Goal: Task Accomplishment & Management: Manage account settings

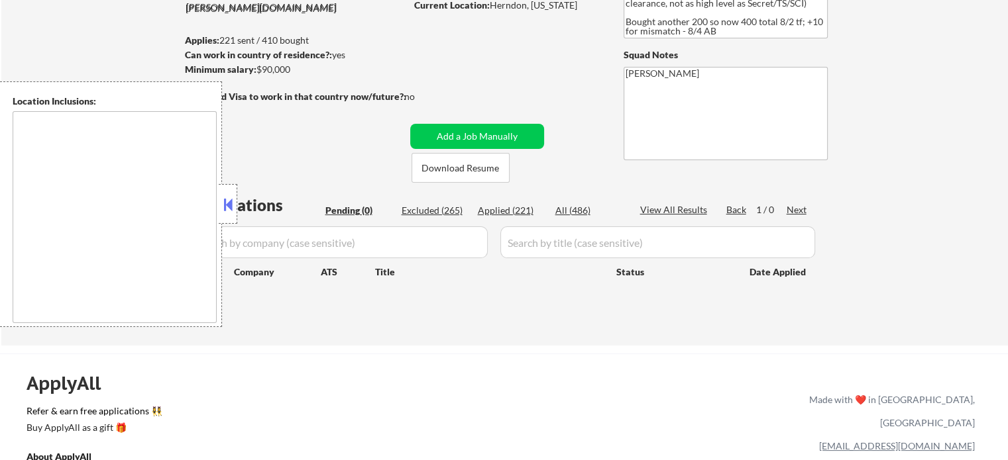
scroll to position [66, 0]
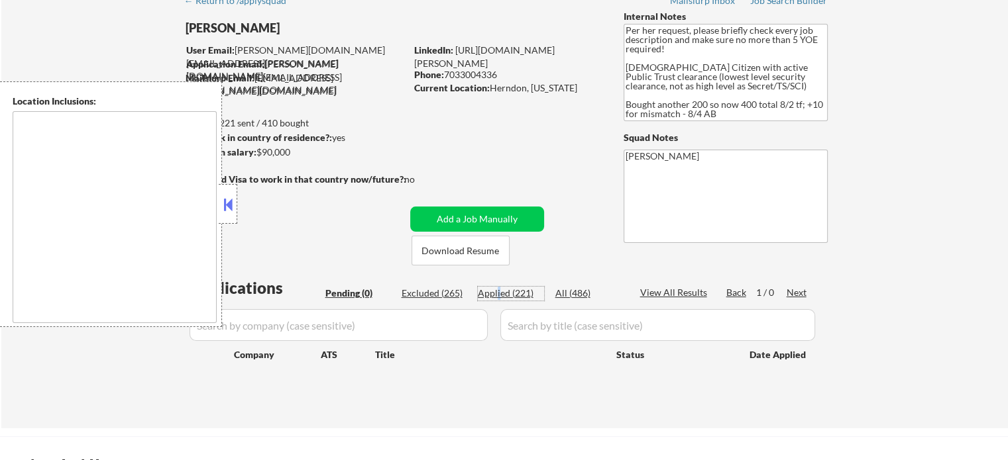
click at [497, 287] on div "Applied (221)" at bounding box center [511, 293] width 66 height 13
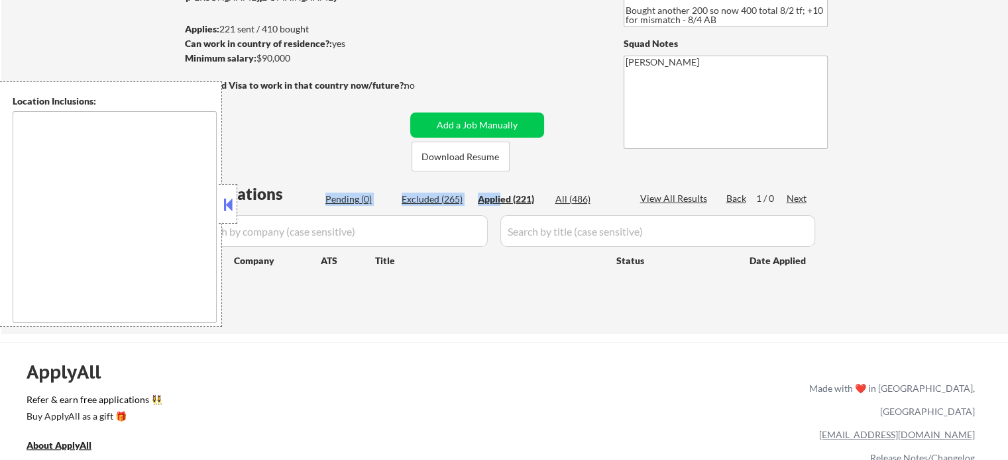
scroll to position [265, 0]
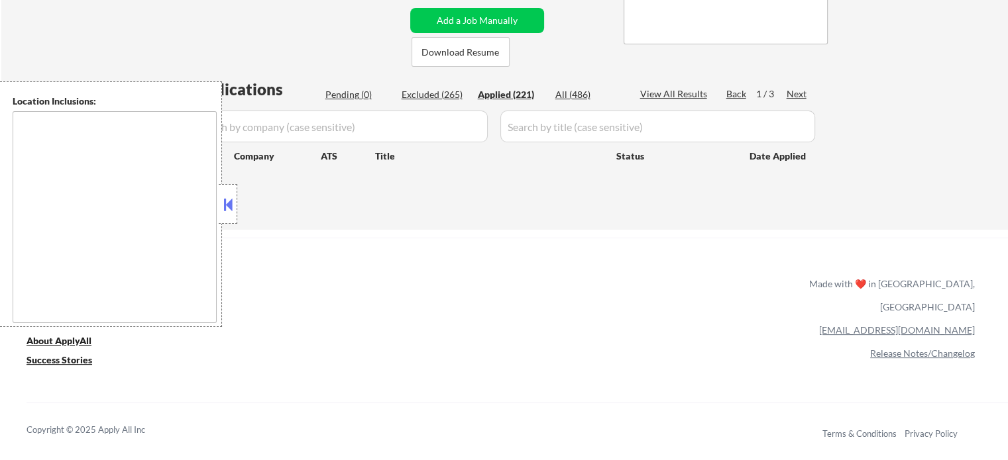
click at [503, 97] on div "Applied (221)" at bounding box center [511, 94] width 66 height 13
select select ""applied""
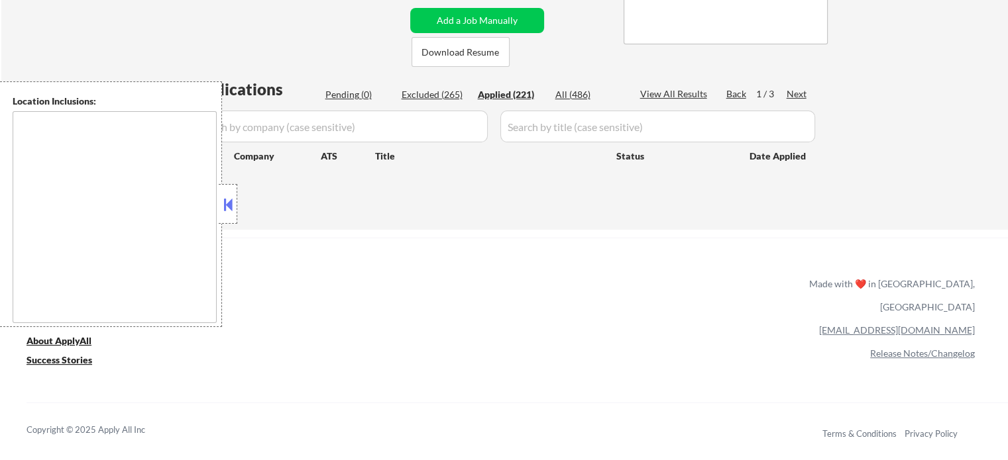
select select ""applied""
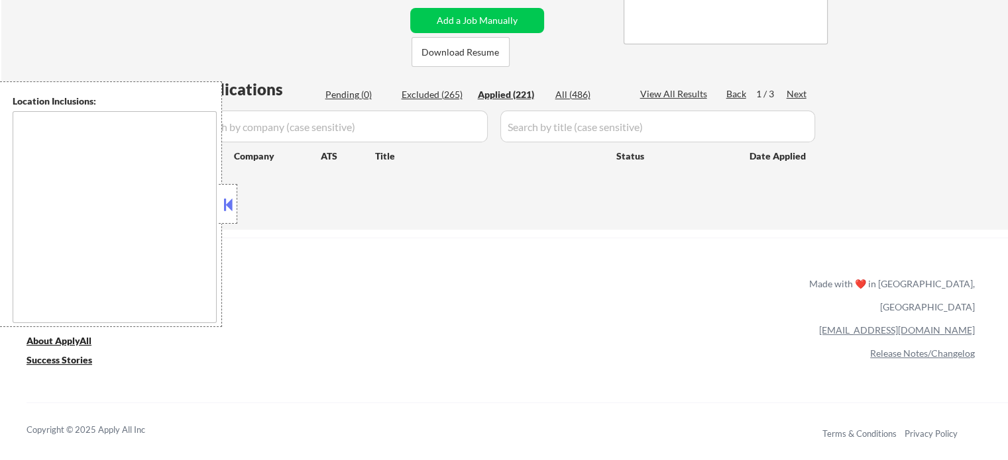
select select ""applied""
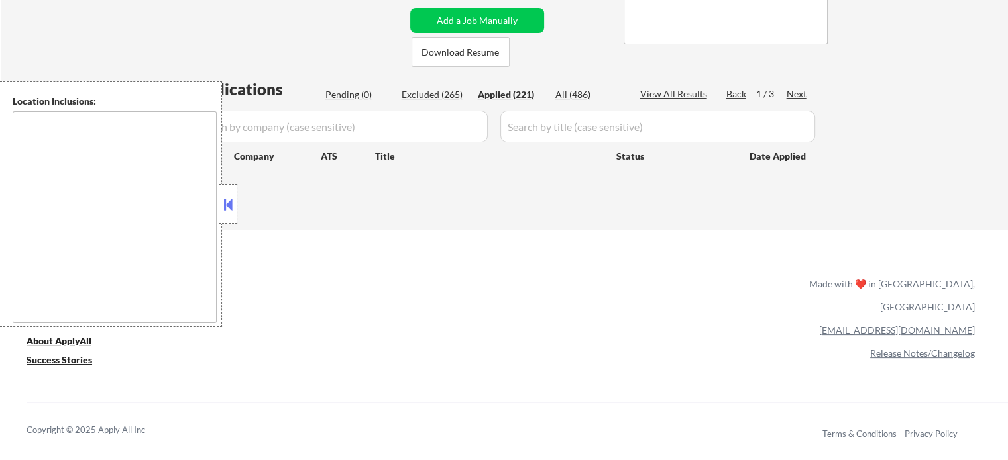
select select ""applied""
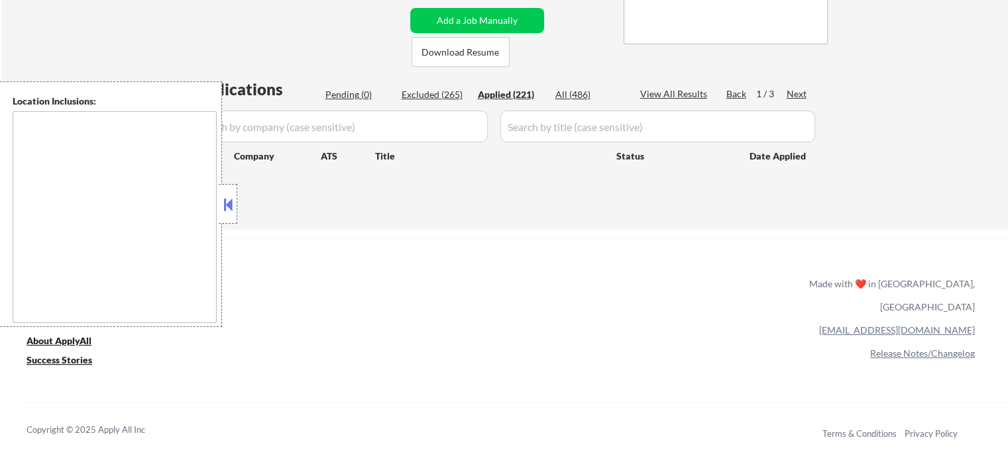
select select ""applied""
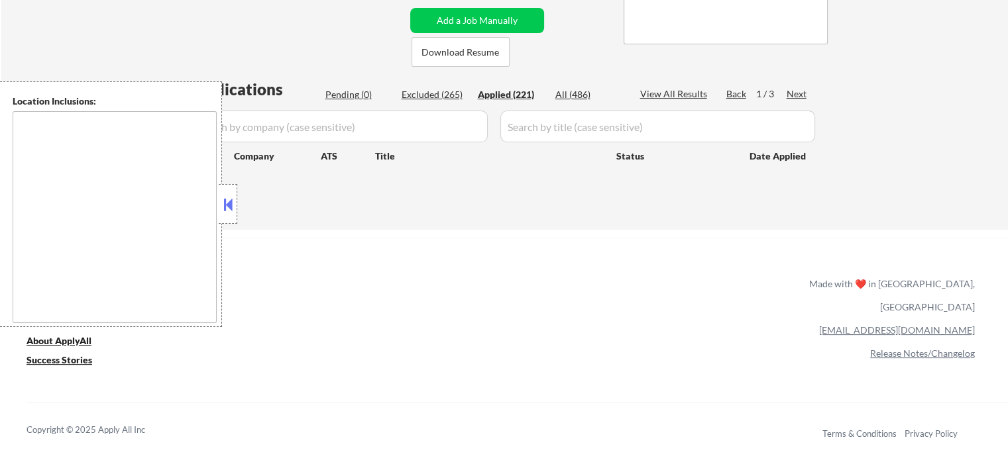
select select ""applied""
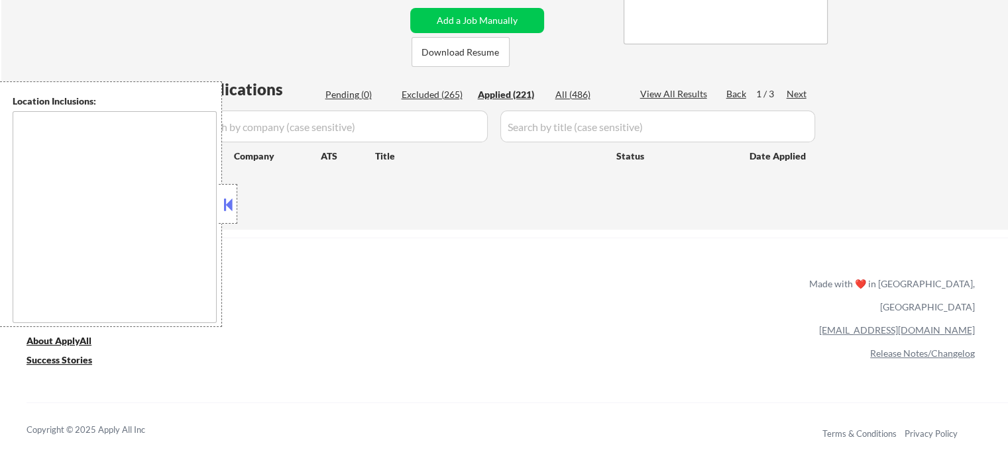
select select ""applied""
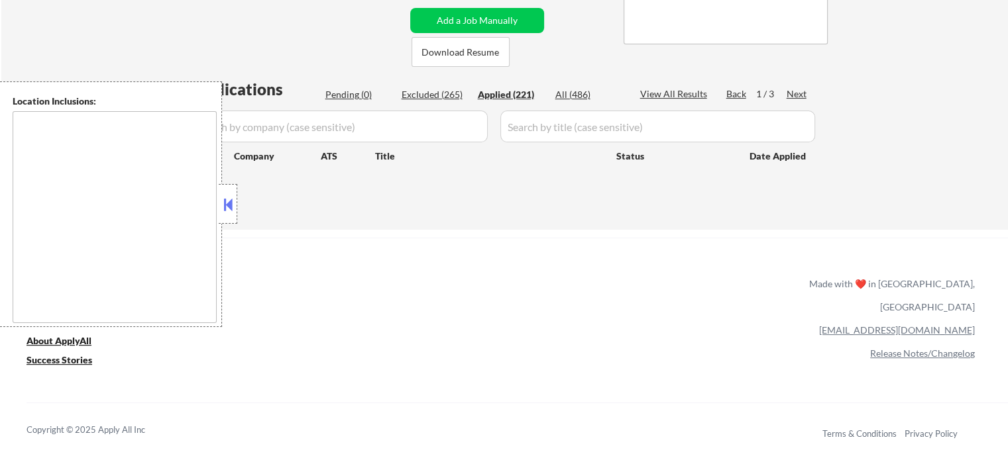
select select ""applied""
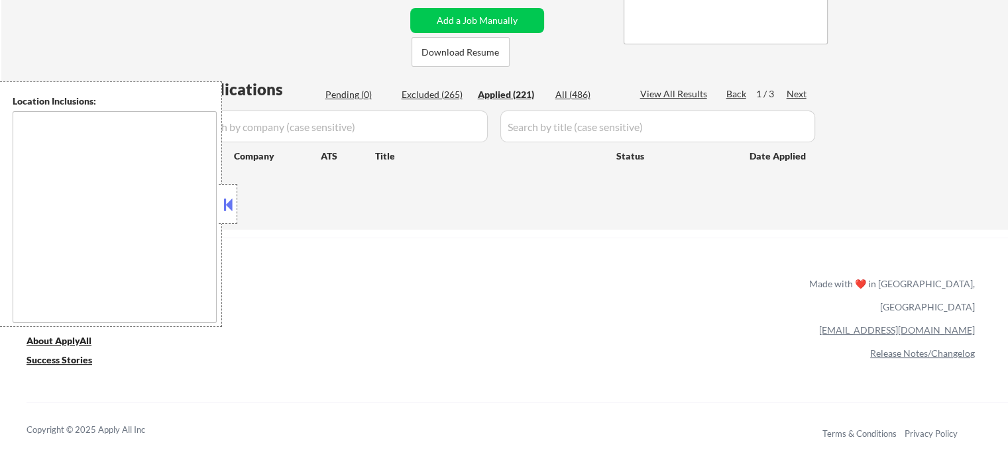
select select ""applied""
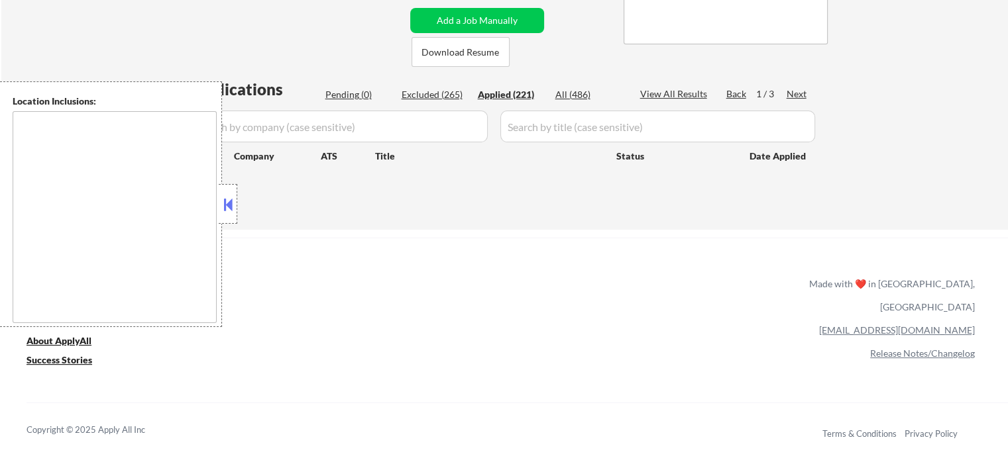
select select ""applied""
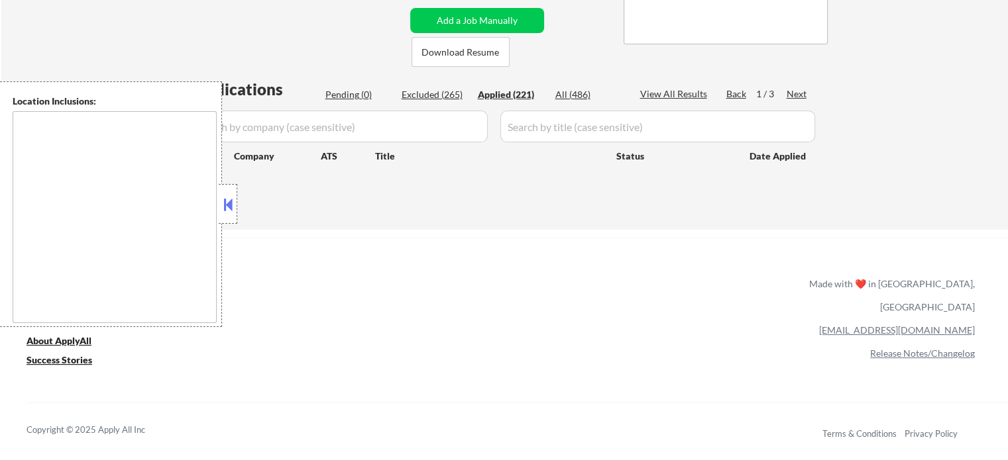
select select ""applied""
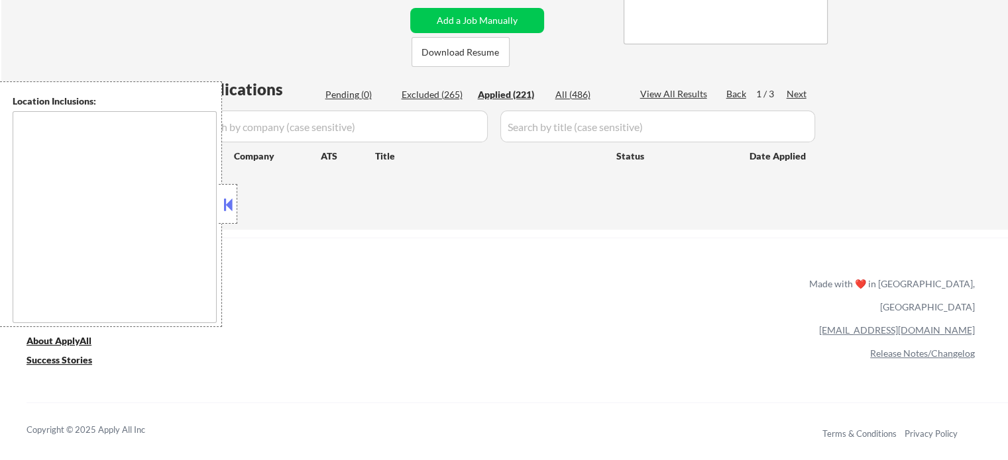
select select ""applied""
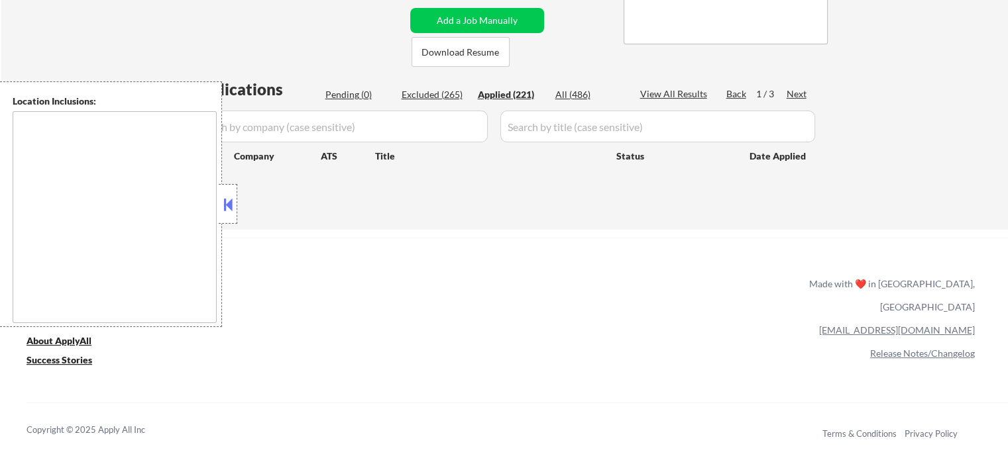
select select ""applied""
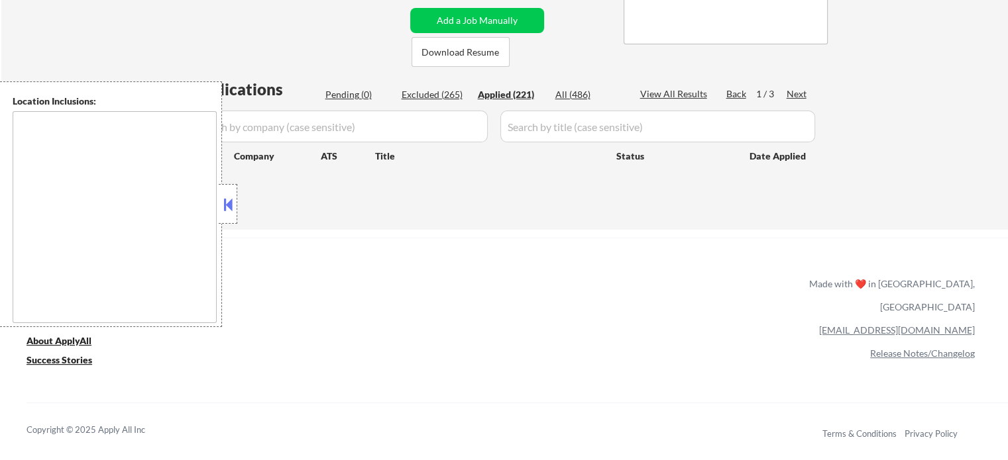
select select ""applied""
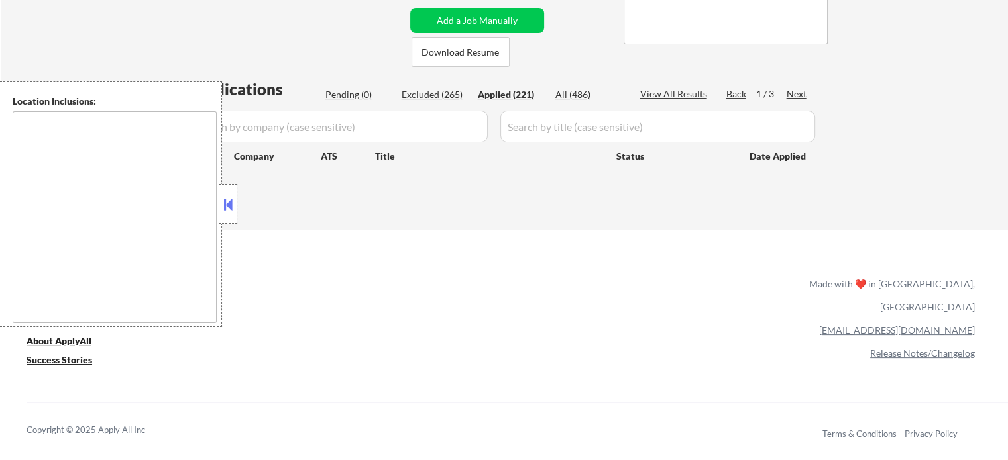
select select ""applied""
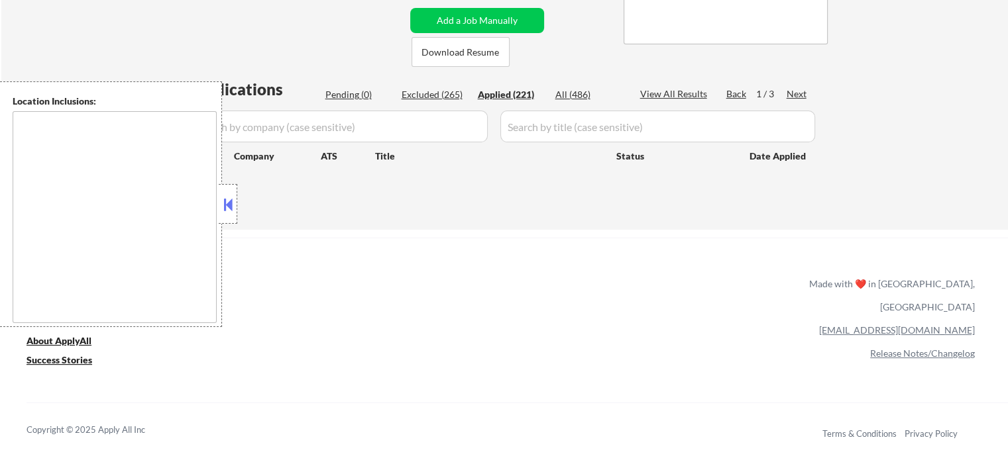
select select ""applied""
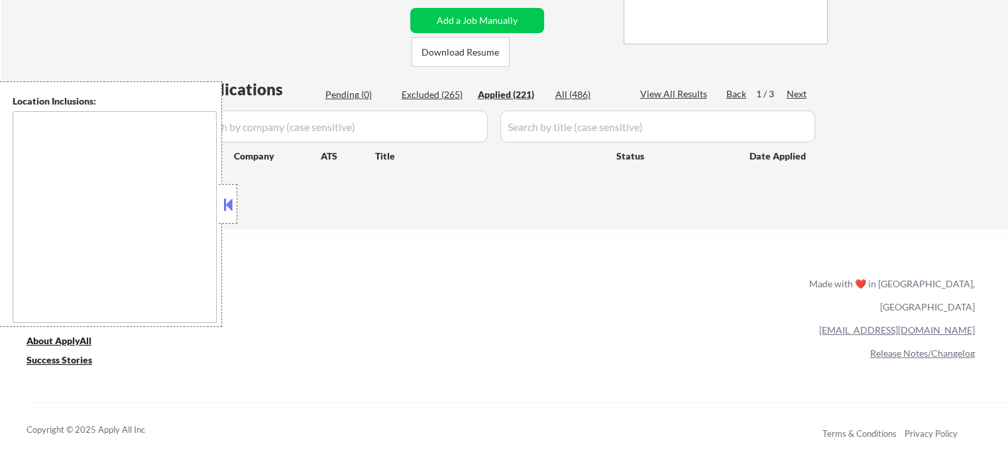
select select ""applied""
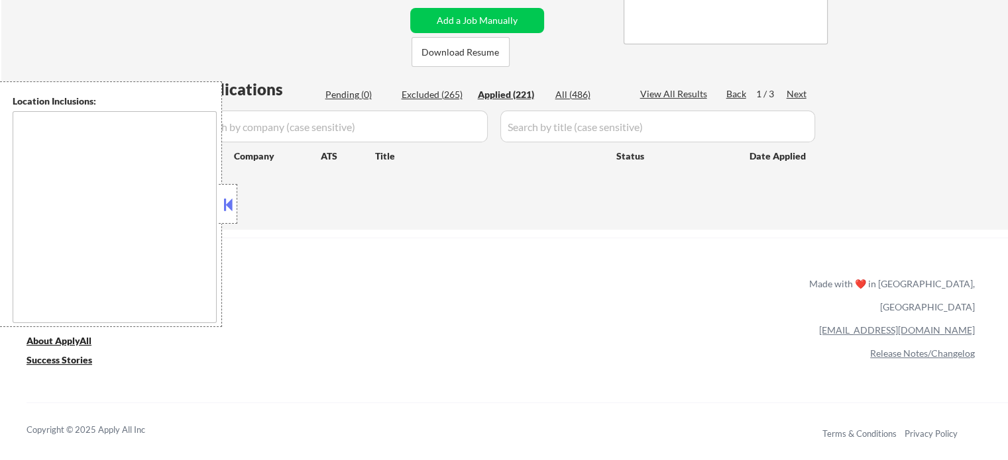
select select ""applied""
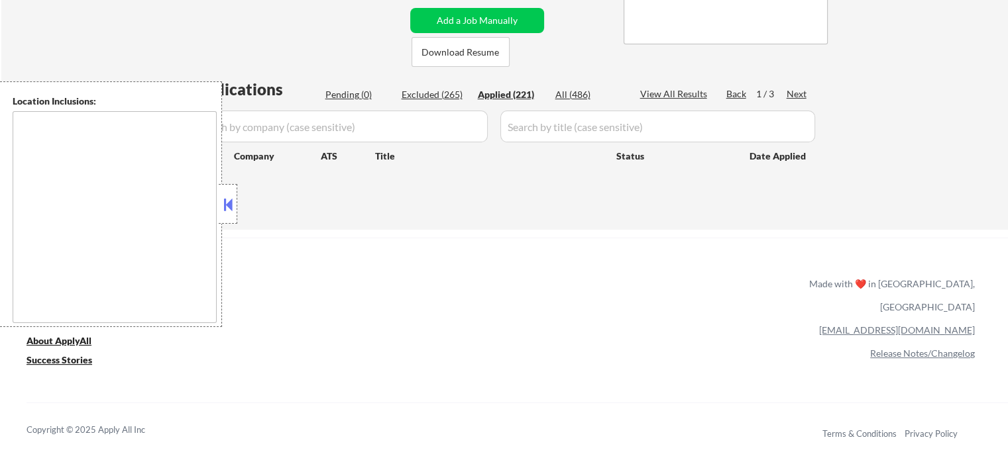
select select ""applied""
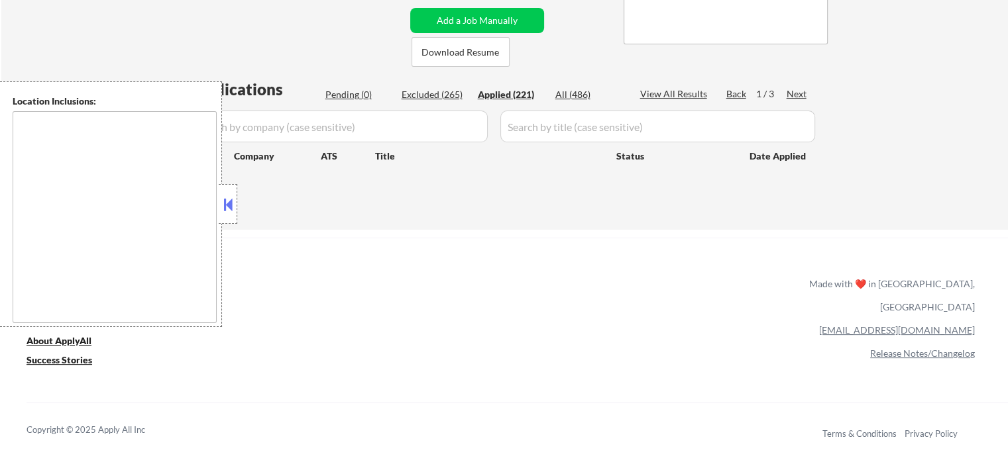
select select ""applied""
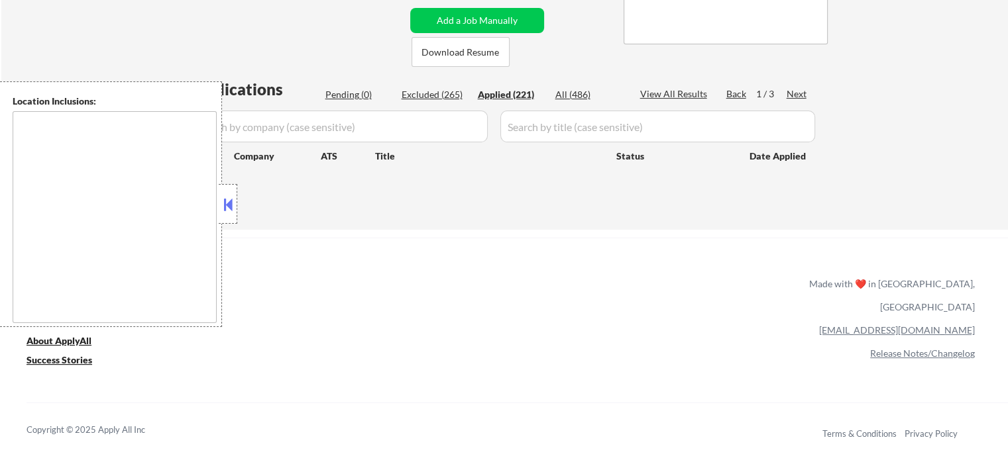
select select ""applied""
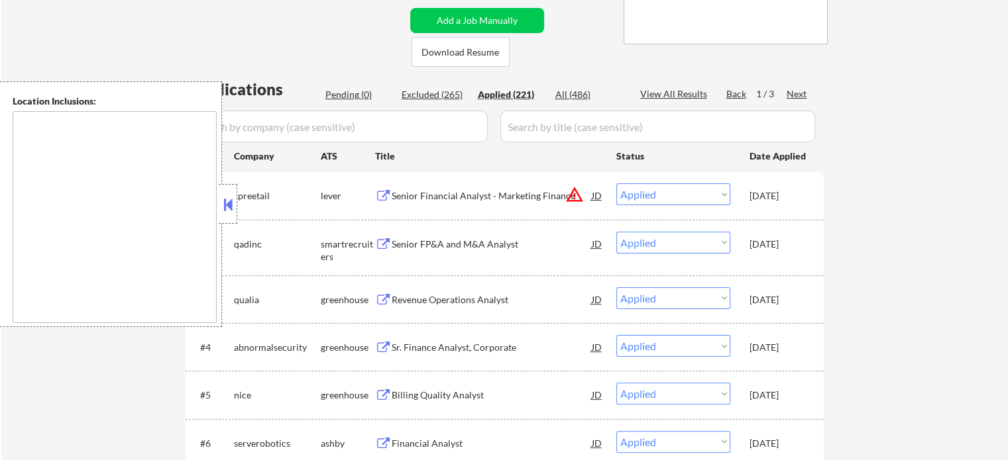
click at [380, 295] on button at bounding box center [383, 300] width 17 height 13
